Goal: Check status: Check status

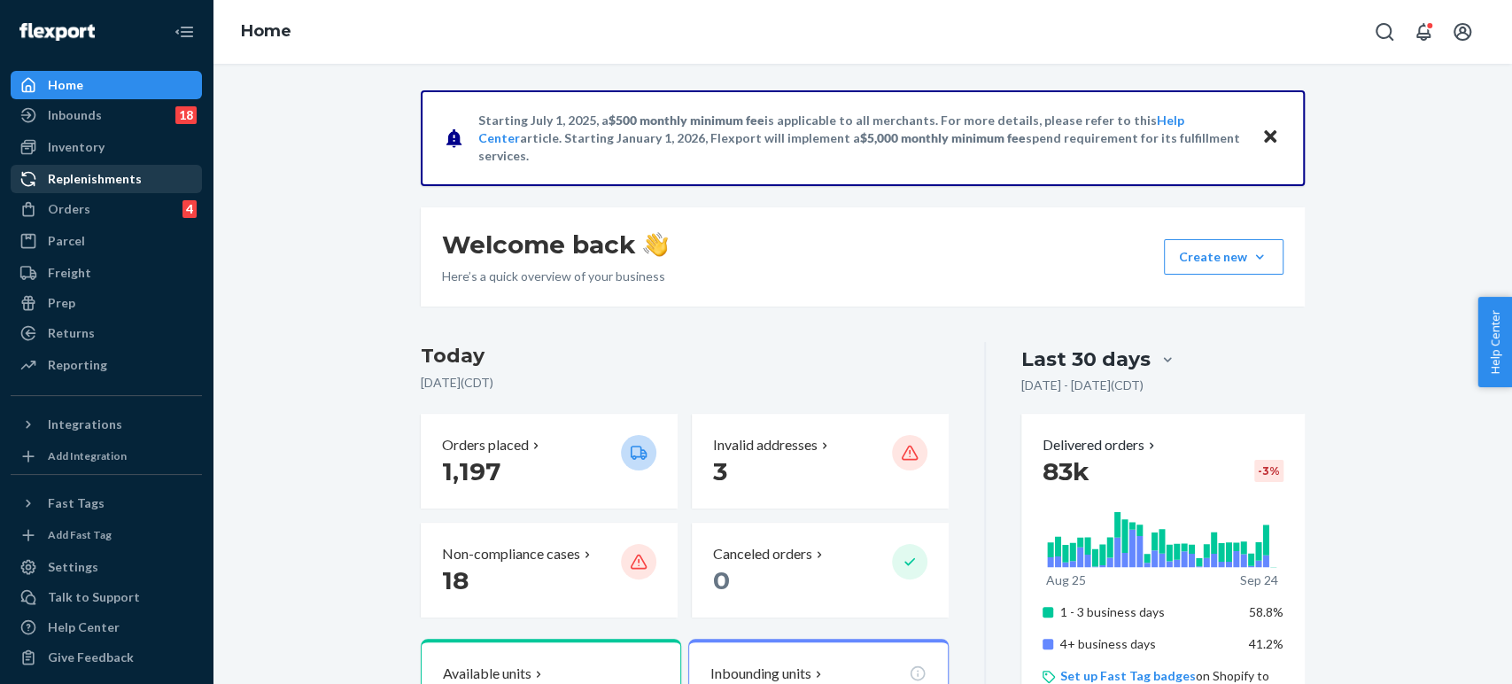
click at [94, 183] on div "Replenishments" at bounding box center [95, 179] width 94 height 18
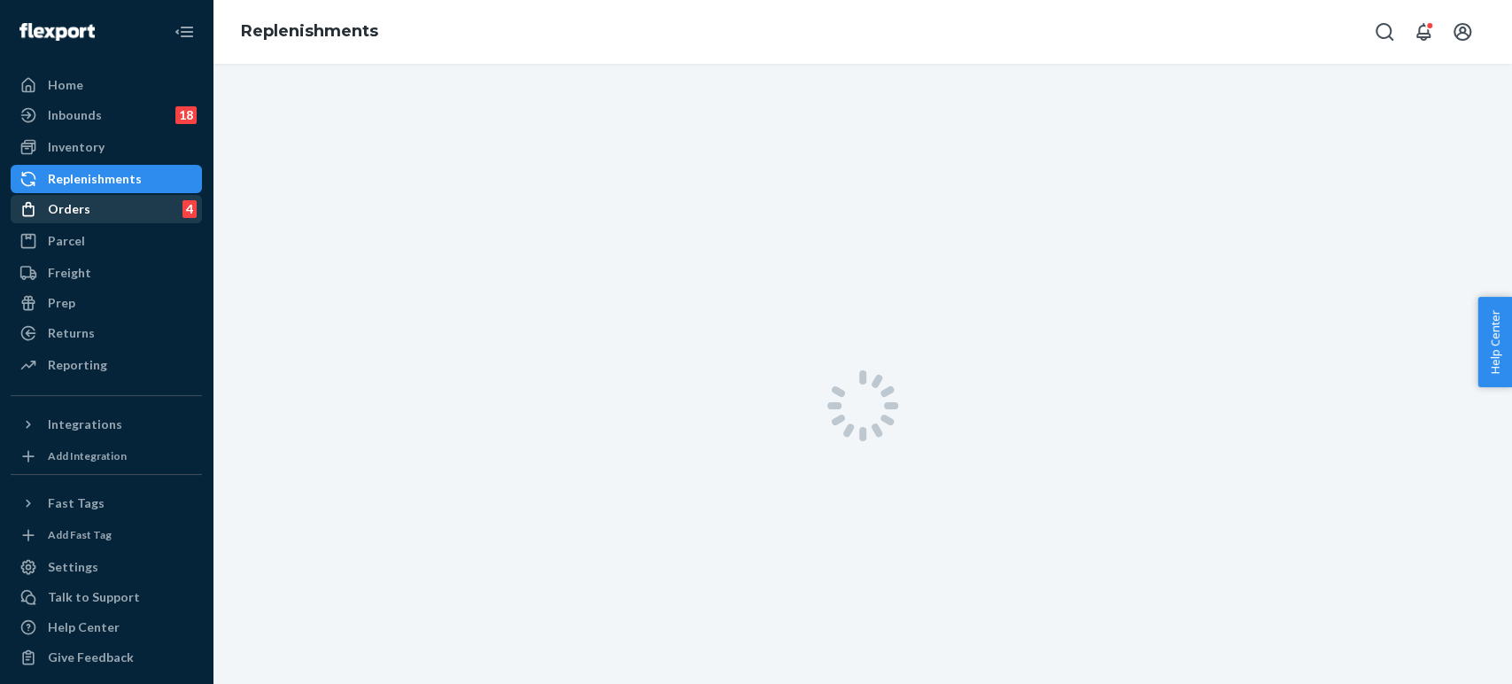
click at [87, 197] on div "Orders 4" at bounding box center [106, 209] width 188 height 25
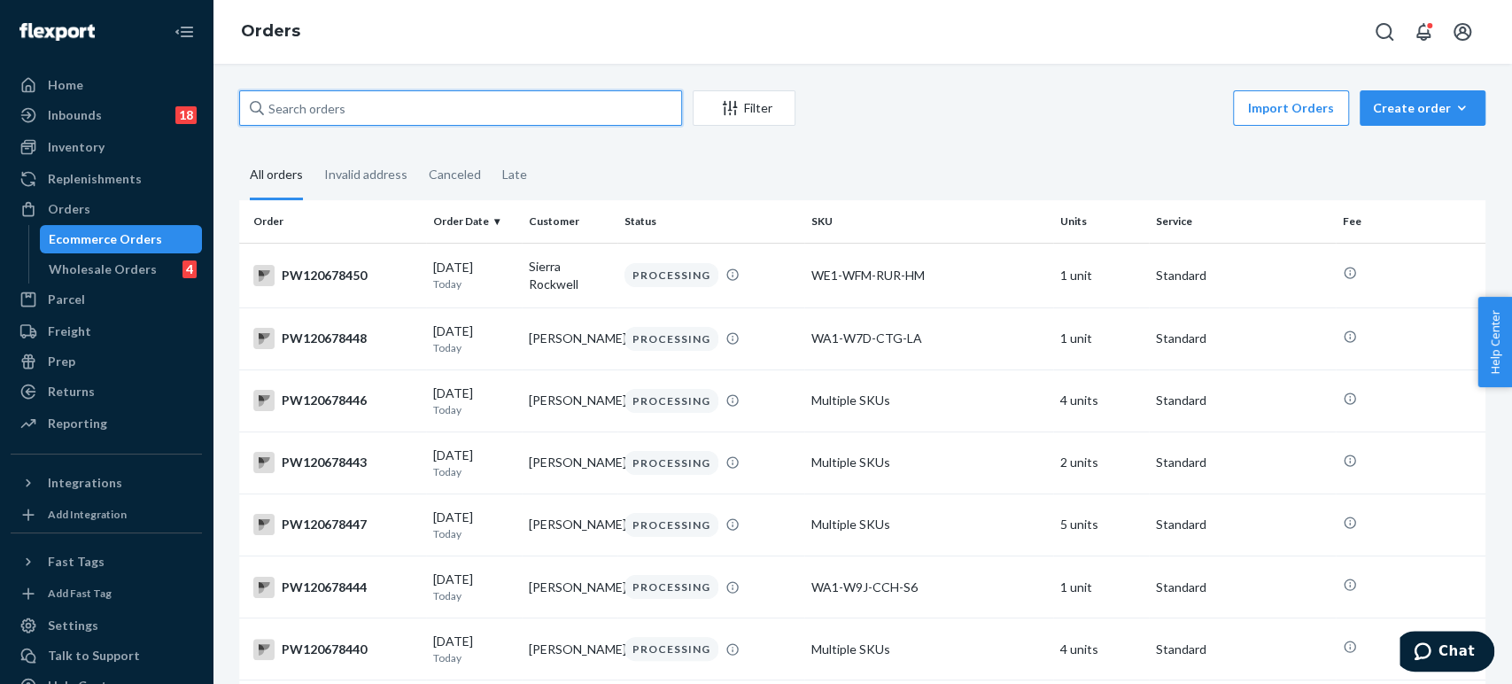
click at [374, 104] on input "text" at bounding box center [460, 107] width 443 height 35
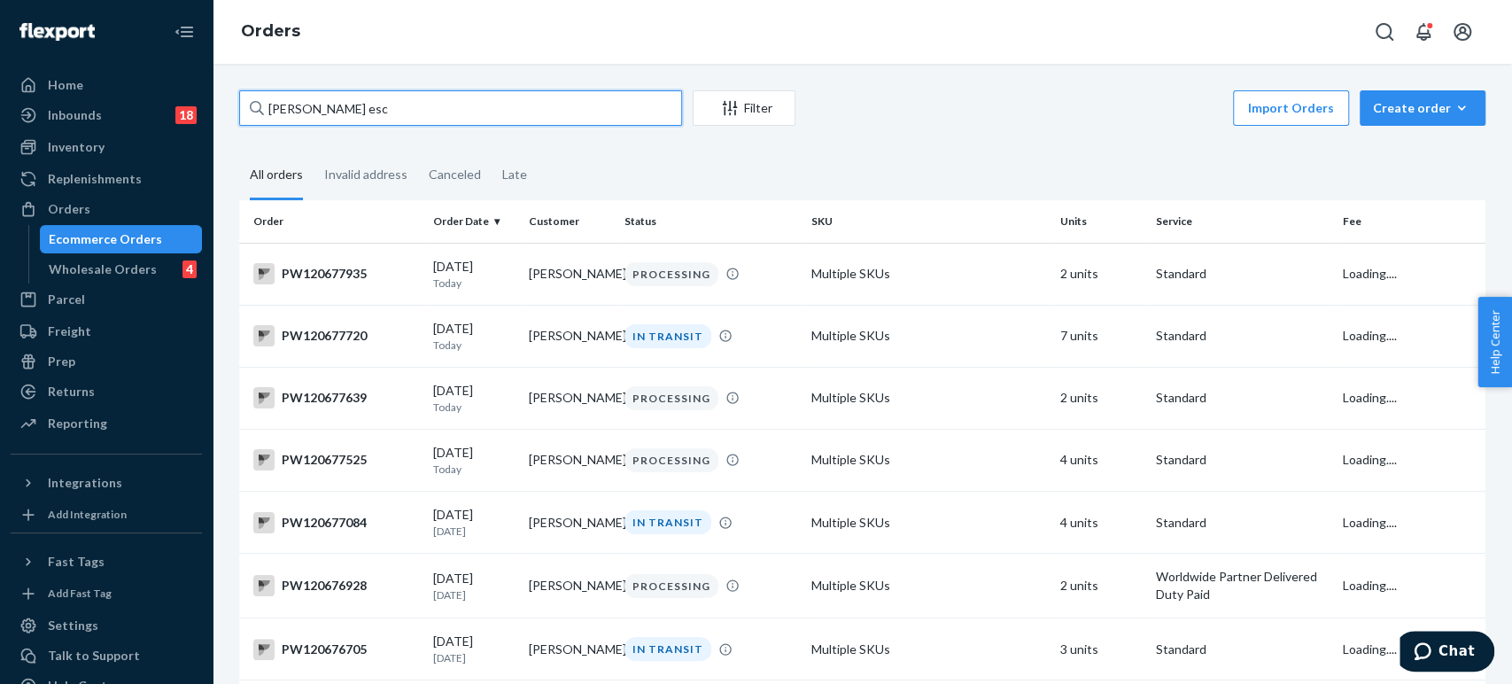
type input "[PERSON_NAME]"
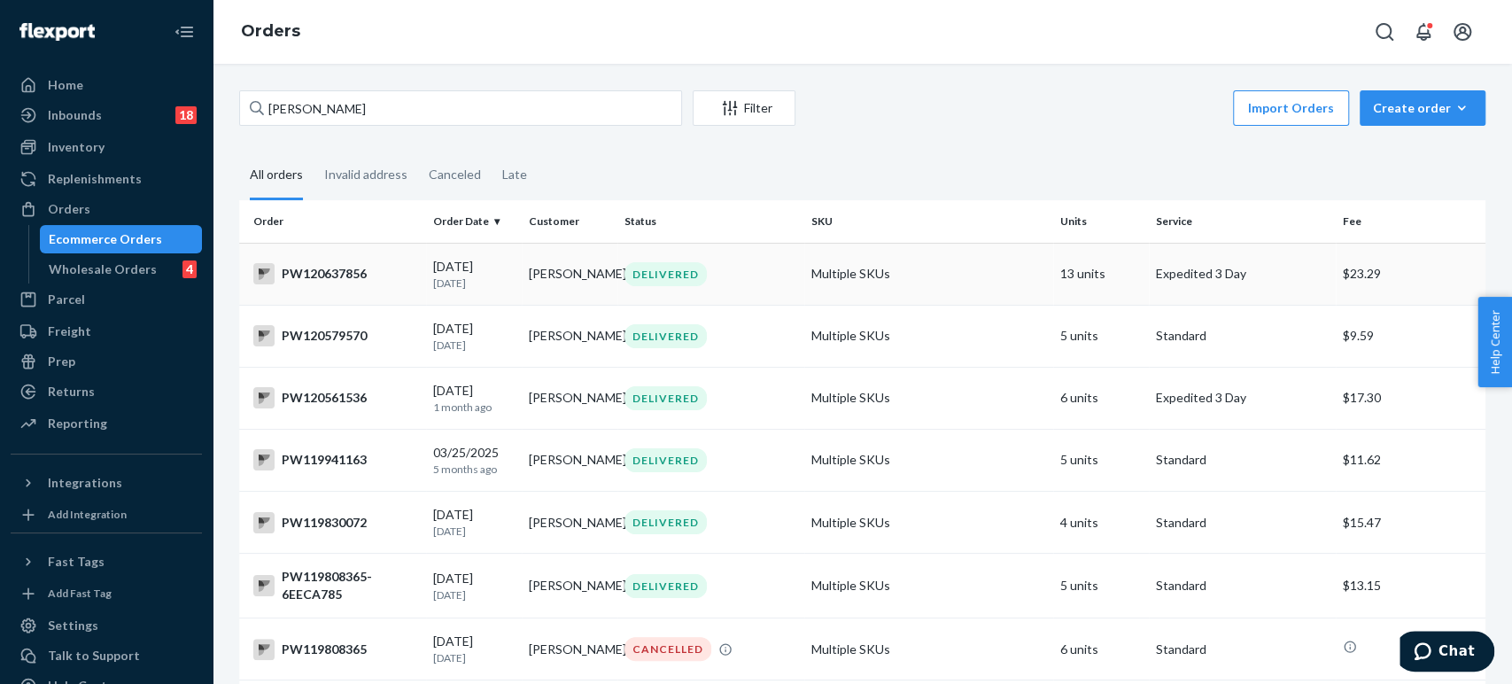
click at [507, 275] on p "[DATE]" at bounding box center [473, 282] width 81 height 15
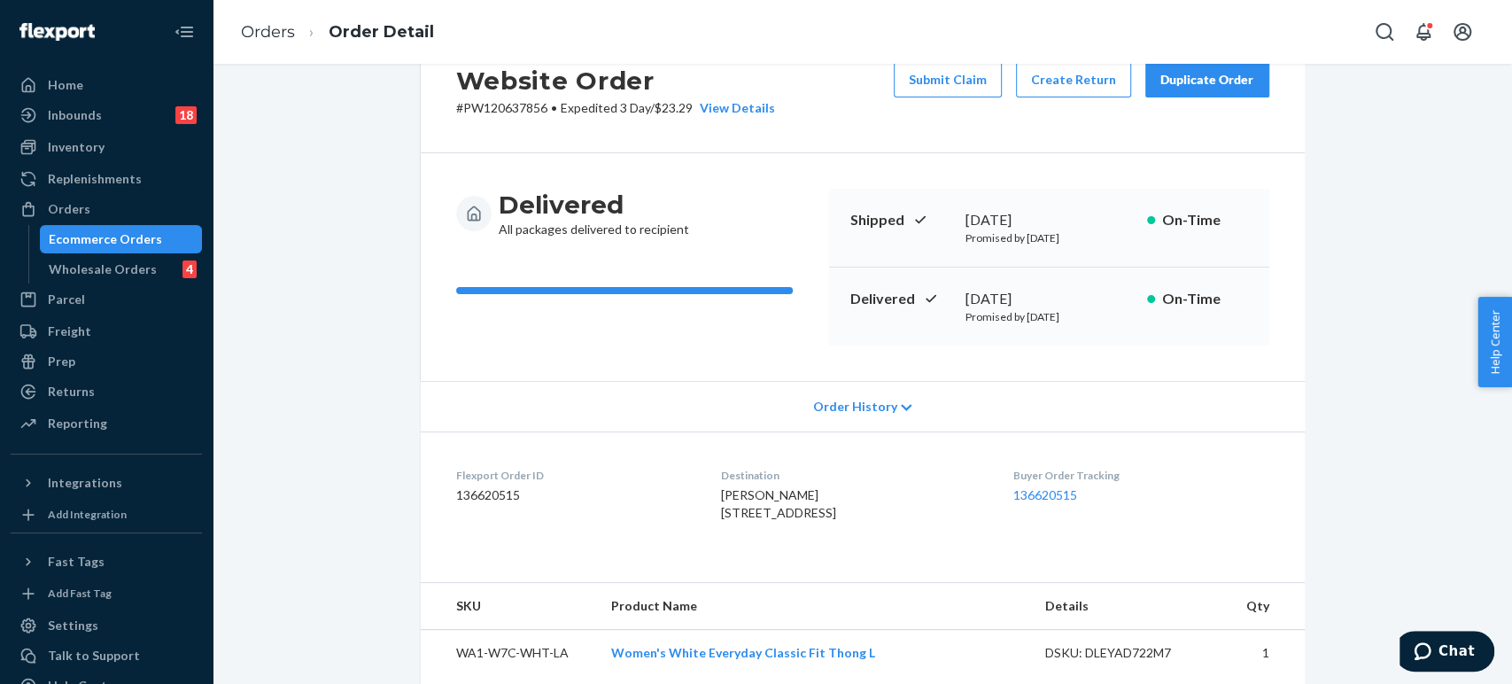
scroll to position [98, 0]
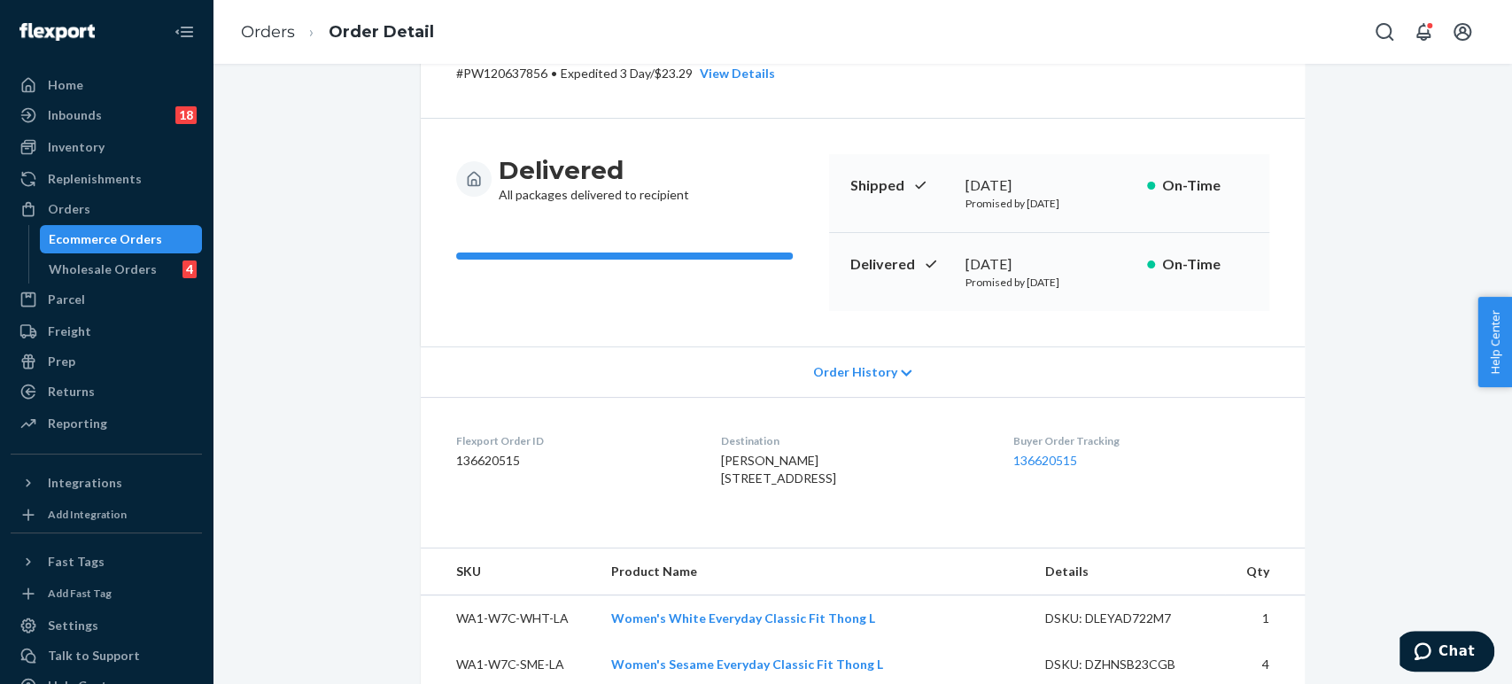
click at [751, 484] on span "[PERSON_NAME] [STREET_ADDRESS]" at bounding box center [778, 468] width 115 height 33
copy span "[STREET_ADDRESS]"
click at [273, 29] on link "Orders" at bounding box center [268, 31] width 54 height 19
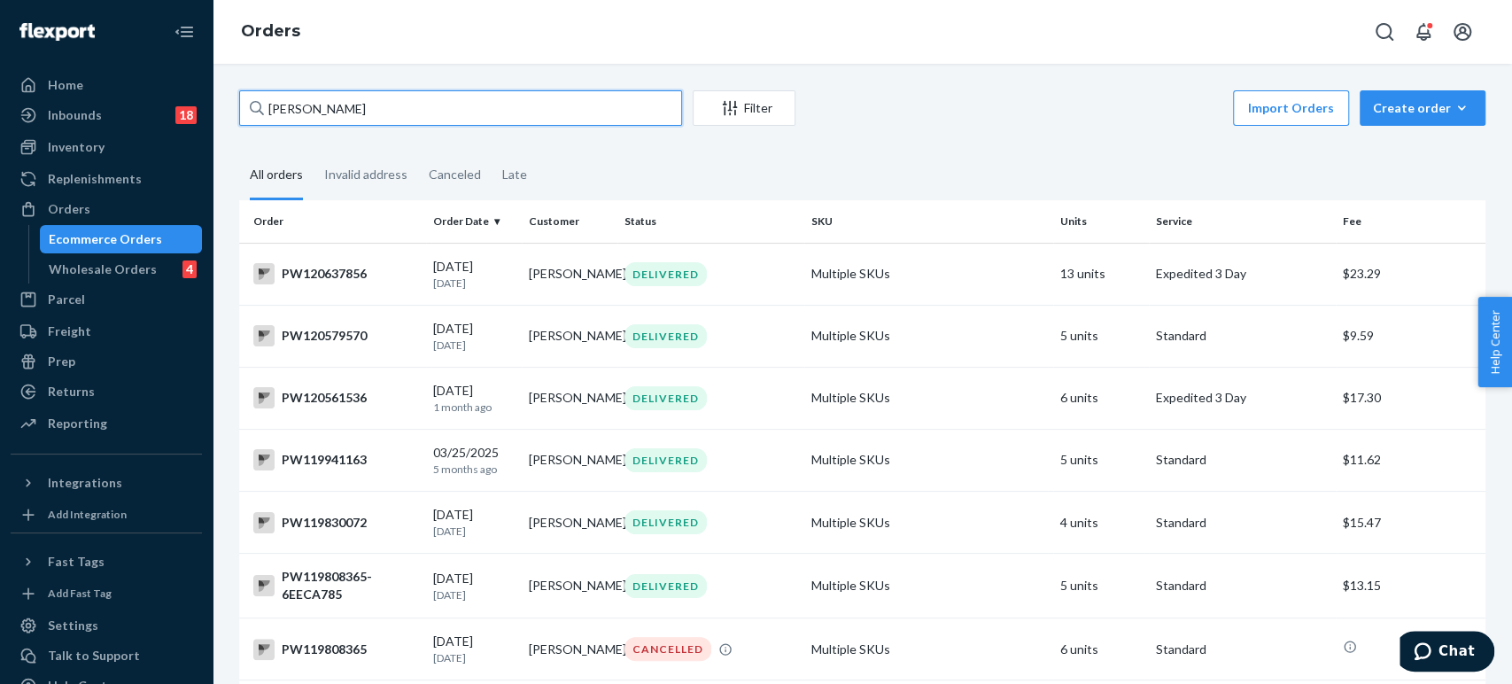
click at [375, 113] on input "[PERSON_NAME]" at bounding box center [460, 107] width 443 height 35
paste input "[STREET_ADDRESS]"
type input "[STREET_ADDRESS]"
